Goal: Find specific page/section: Find specific page/section

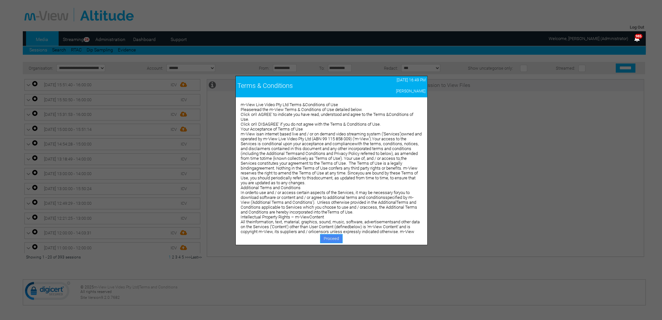
click at [328, 239] on link "Proceed" at bounding box center [331, 238] width 22 height 9
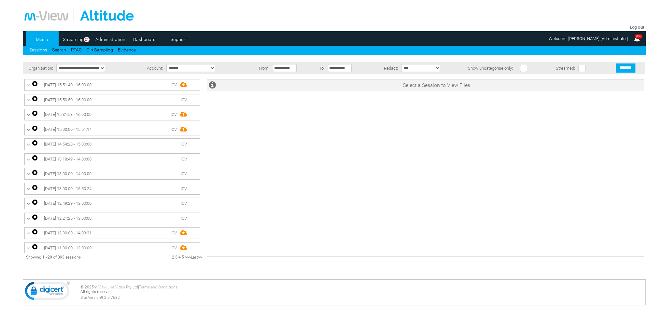
click at [139, 39] on link "Dashboard" at bounding box center [145, 40] width 32 height 10
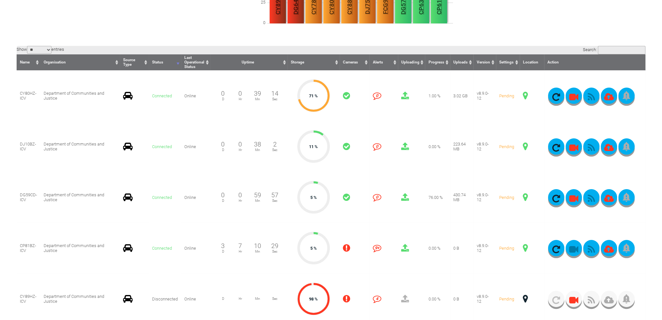
scroll to position [130, 0]
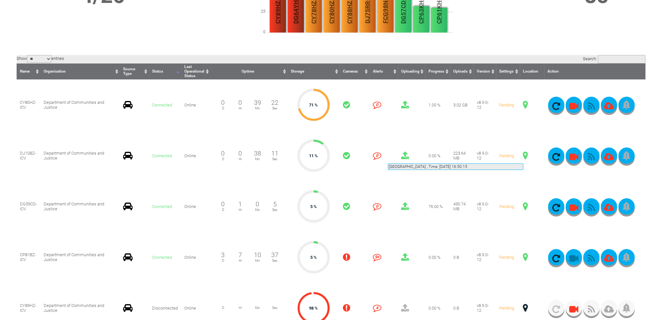
click at [523, 156] on span at bounding box center [525, 155] width 5 height 8
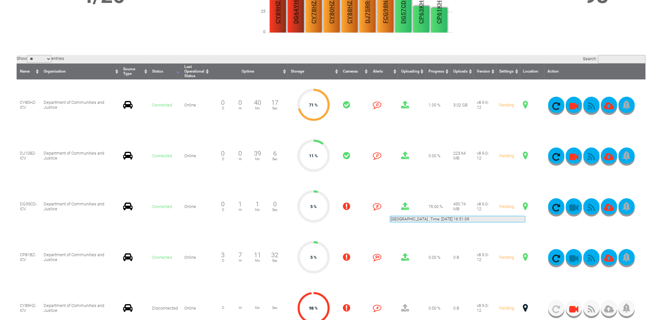
click at [525, 208] on span at bounding box center [525, 206] width 5 height 8
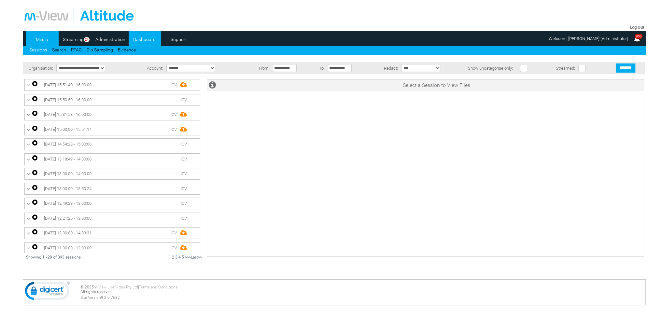
click at [142, 42] on link "Dashboard" at bounding box center [145, 40] width 32 height 10
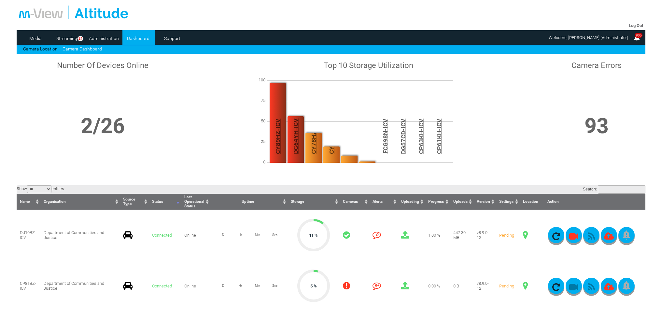
scroll to position [98, 0]
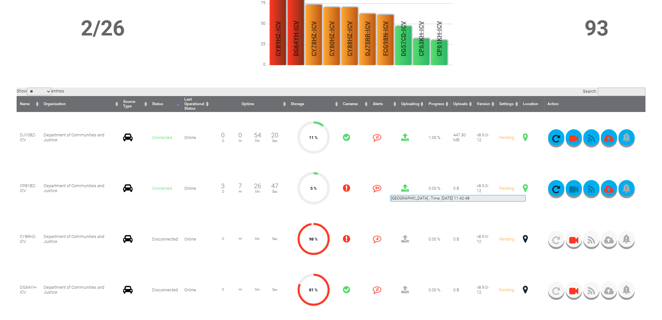
click at [526, 187] on span at bounding box center [525, 188] width 5 height 8
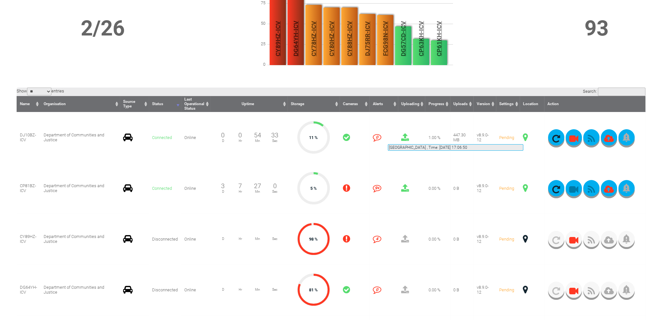
click at [523, 136] on span at bounding box center [525, 137] width 5 height 8
